Goal: Information Seeking & Learning: Learn about a topic

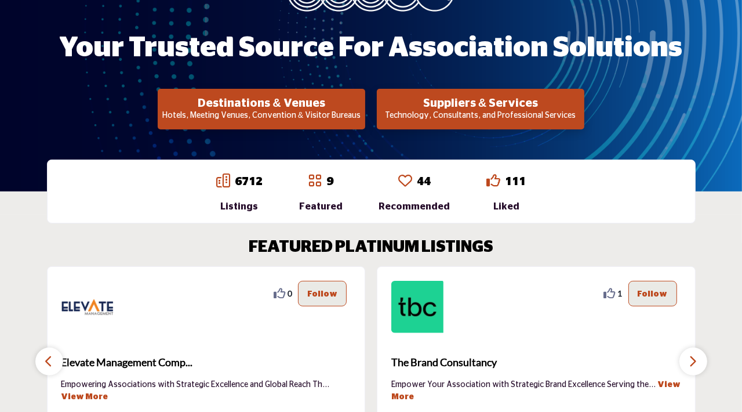
scroll to position [201, 0]
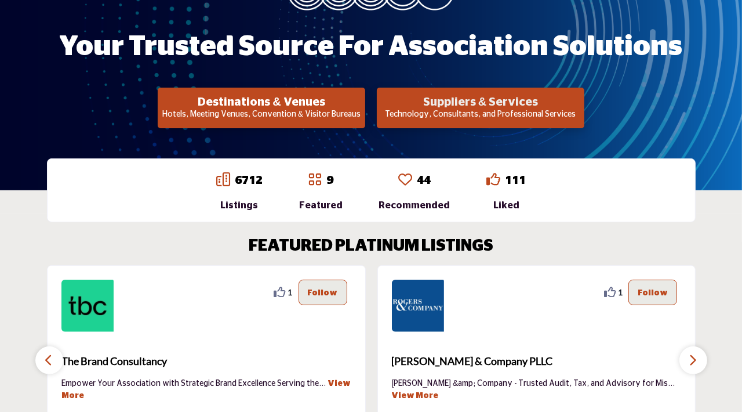
click at [362, 100] on h2 "Suppliers & Services" at bounding box center [261, 102] width 201 height 14
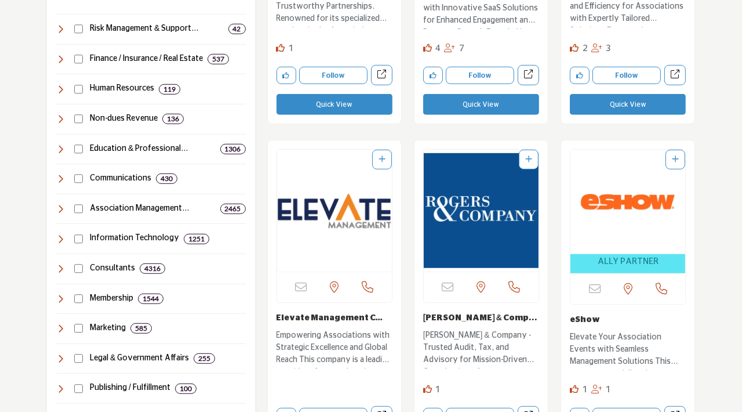
scroll to position [596, 0]
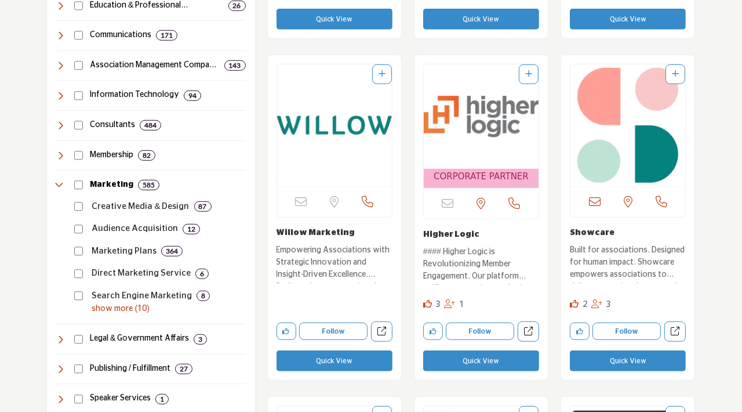
scroll to position [737, 0]
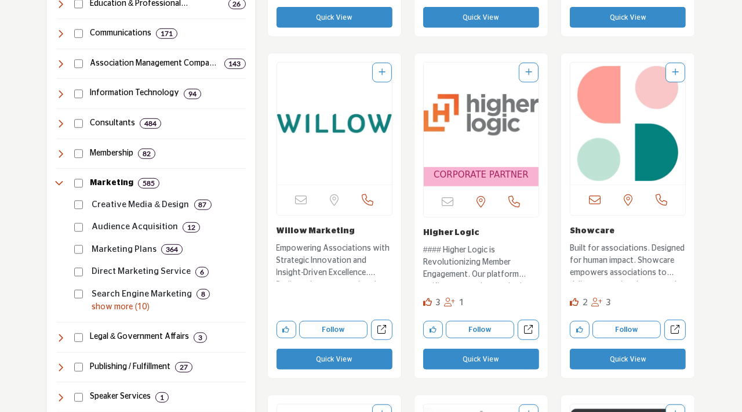
click at [109, 313] on p "show more (10)" at bounding box center [169, 307] width 154 height 12
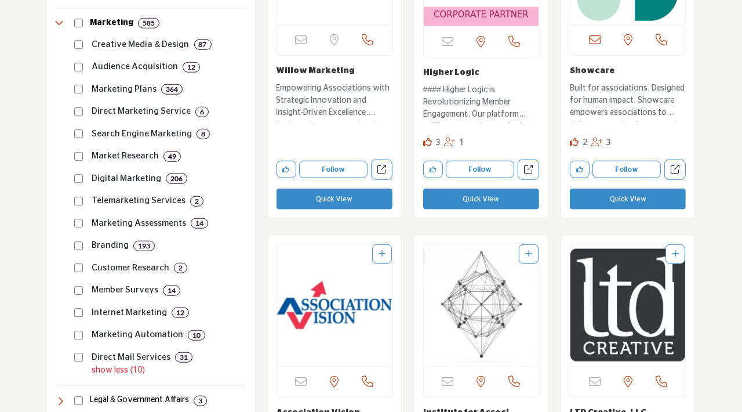
scroll to position [908, 0]
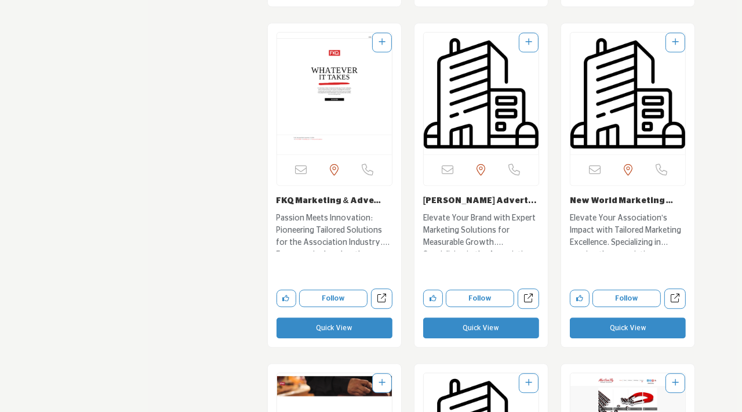
scroll to position [6924, 0]
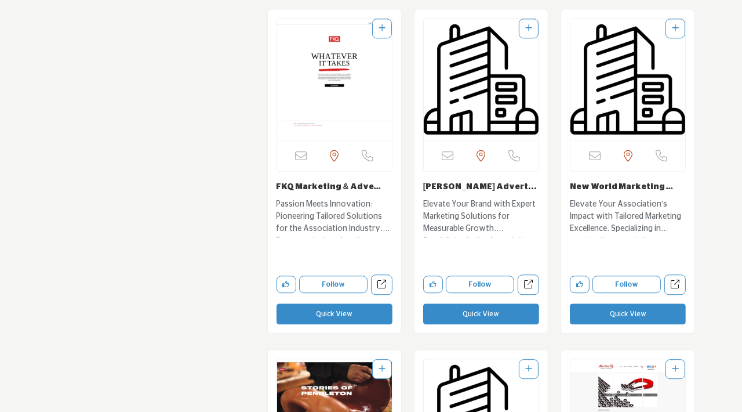
click at [485, 106] on img "Open Listing in new tab" at bounding box center [481, 80] width 115 height 122
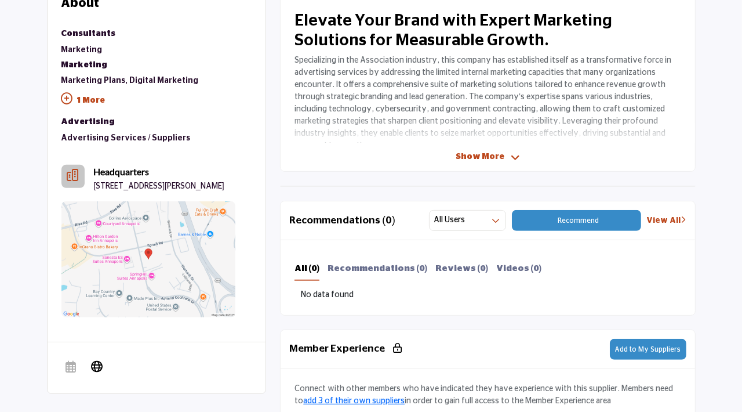
scroll to position [264, 0]
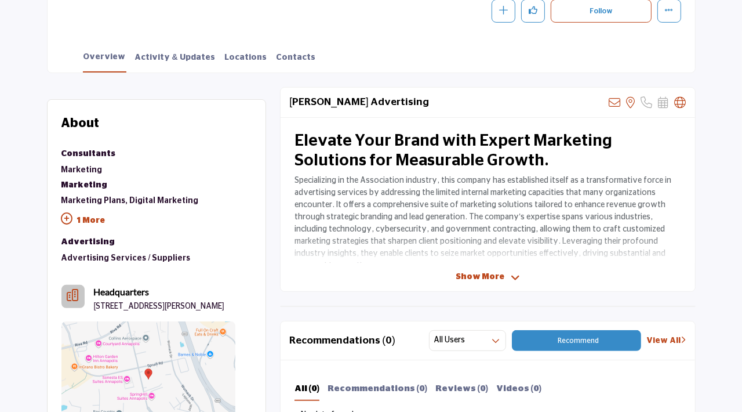
click at [478, 278] on span "Show More" at bounding box center [480, 277] width 49 height 12
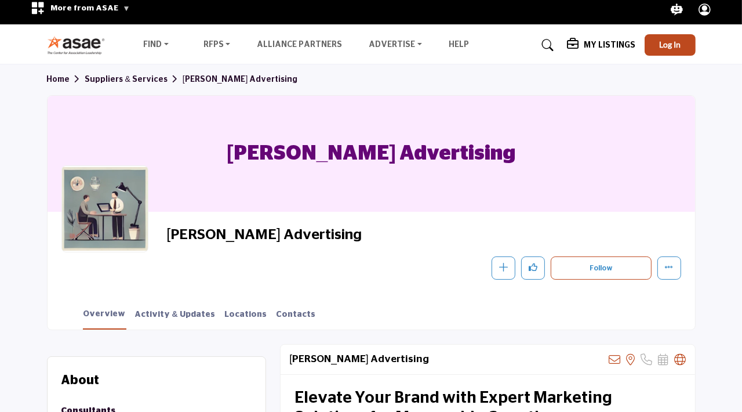
scroll to position [0, 0]
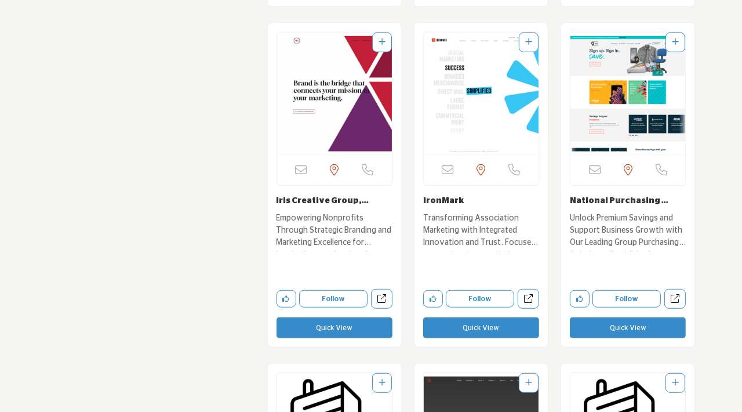
scroll to position [17044, 0]
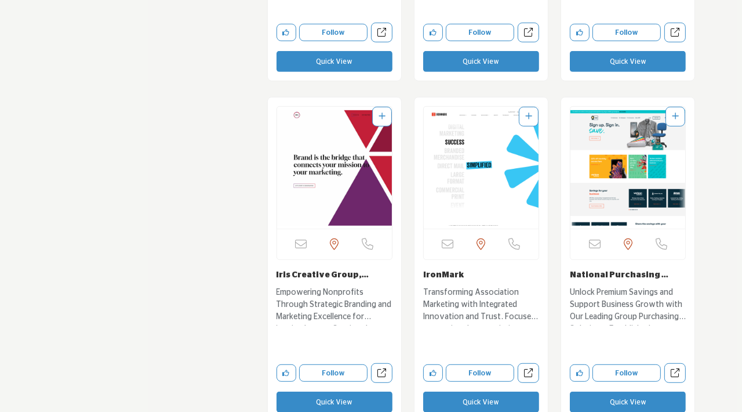
click at [369, 167] on img "Open Listing in new tab" at bounding box center [334, 168] width 115 height 122
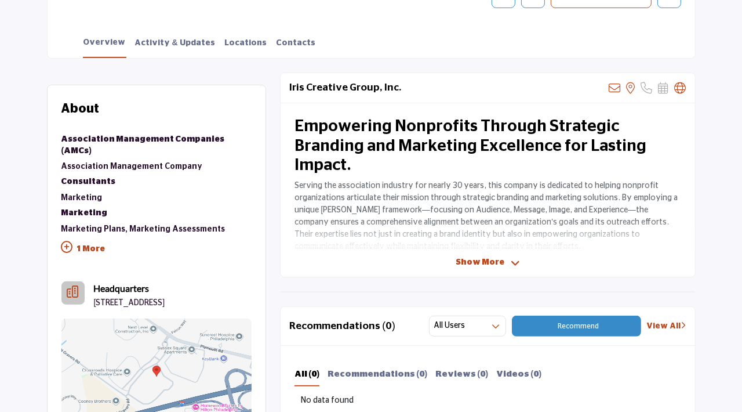
scroll to position [281, 0]
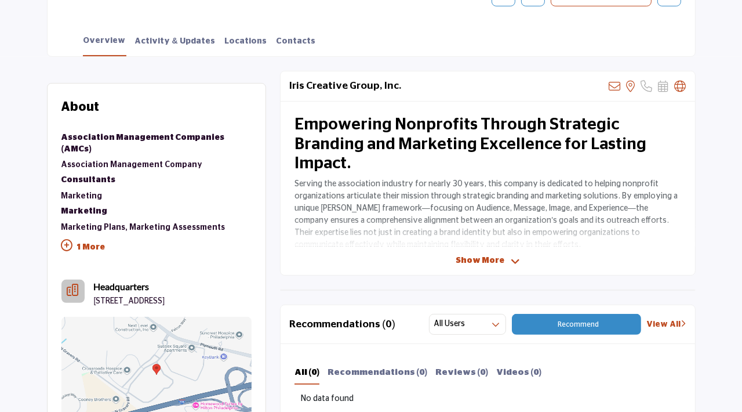
click at [495, 263] on span "Show More" at bounding box center [480, 261] width 49 height 12
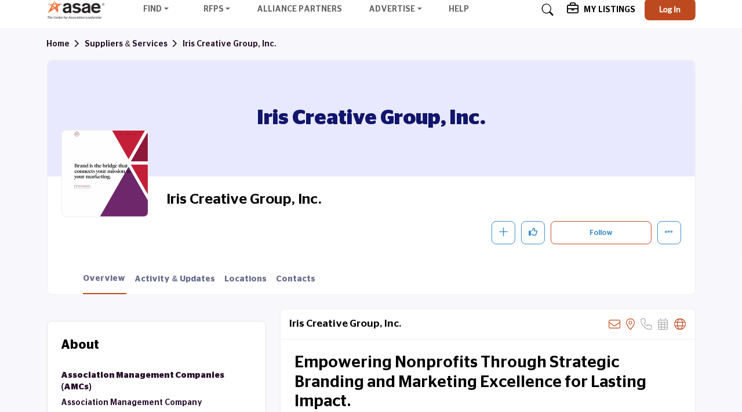
scroll to position [0, 0]
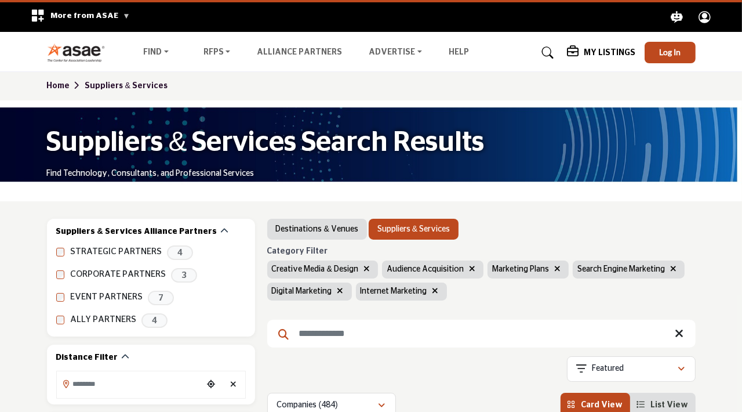
click at [347, 340] on input "Search Keyword" at bounding box center [481, 334] width 429 height 28
type input "******"
